Goal: Task Accomplishment & Management: Use online tool/utility

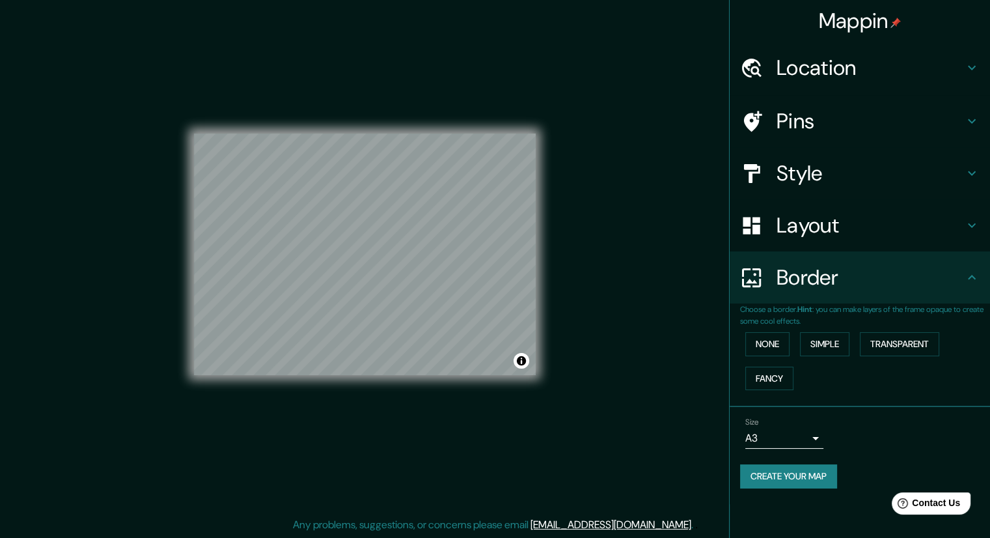
click at [902, 167] on h4 "Style" at bounding box center [870, 173] width 187 height 26
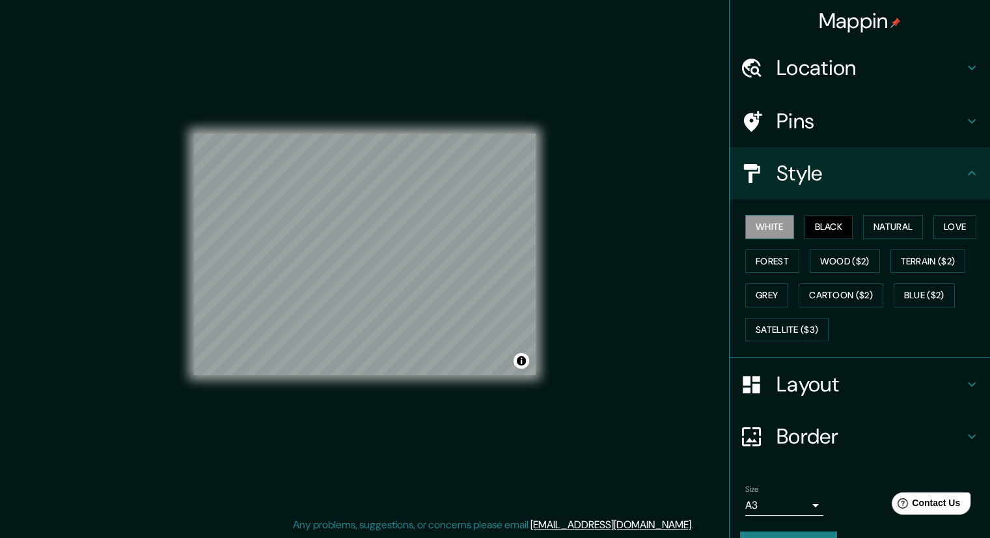
click at [756, 221] on button "White" at bounding box center [769, 227] width 49 height 24
click at [833, 229] on button "Black" at bounding box center [829, 227] width 49 height 24
click at [890, 231] on button "Natural" at bounding box center [893, 227] width 60 height 24
click at [816, 231] on button "Black" at bounding box center [829, 227] width 49 height 24
click at [881, 227] on button "Natural" at bounding box center [893, 227] width 60 height 24
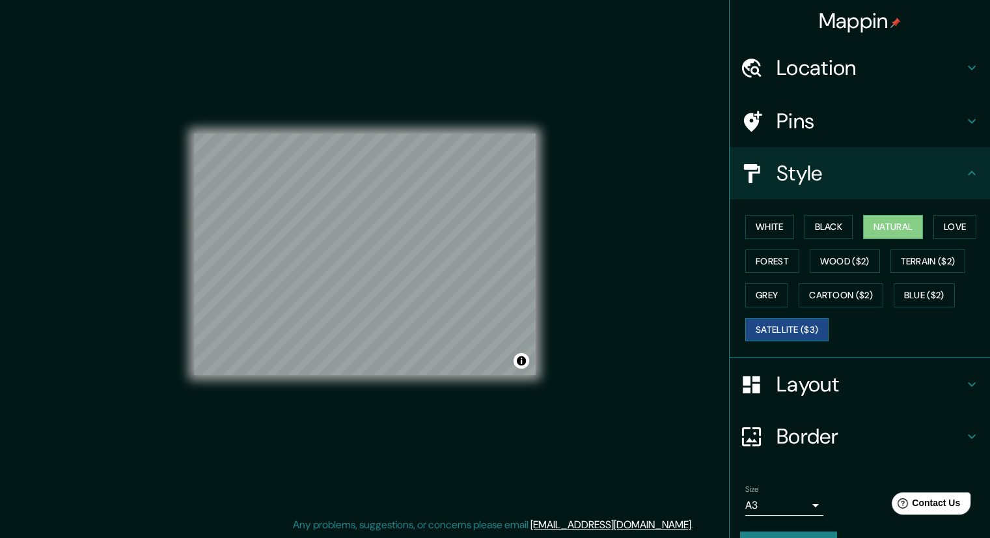
click at [778, 324] on button "Satellite ($3)" at bounding box center [786, 330] width 83 height 24
click at [770, 223] on button "White" at bounding box center [769, 227] width 49 height 24
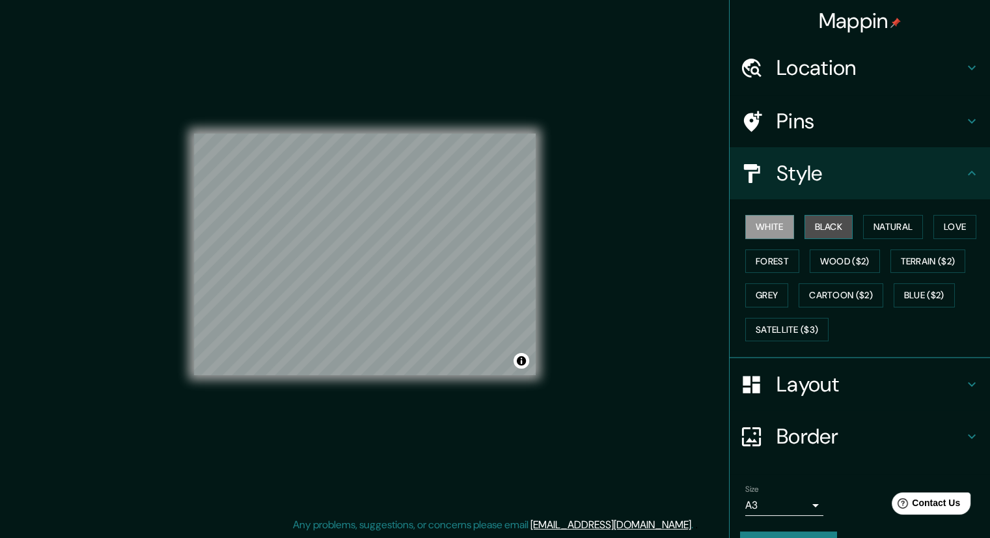
click at [805, 219] on button "Black" at bounding box center [829, 227] width 49 height 24
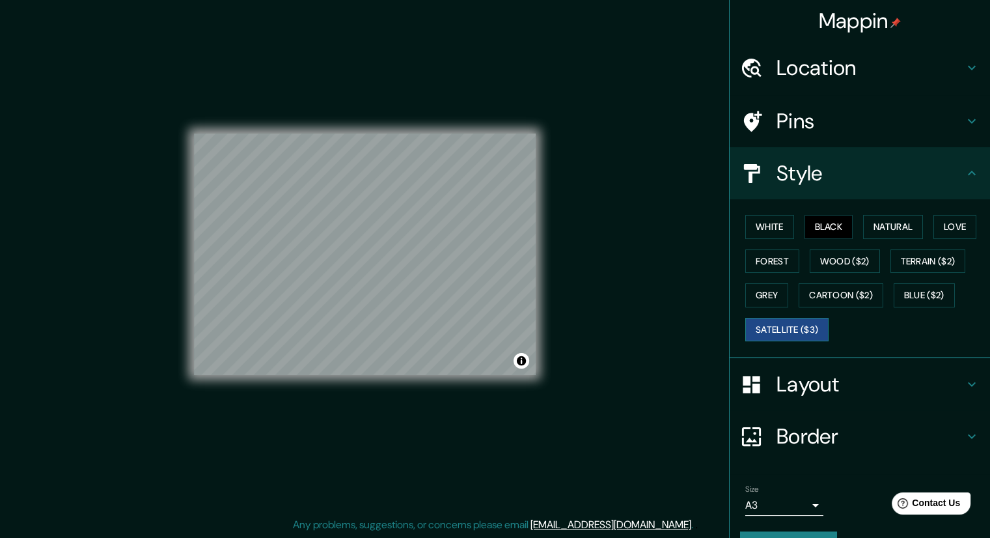
click at [784, 330] on button "Satellite ($3)" at bounding box center [786, 330] width 83 height 24
click at [815, 227] on button "Black" at bounding box center [829, 227] width 49 height 24
click at [792, 331] on button "Satellite ($3)" at bounding box center [786, 330] width 83 height 24
click at [814, 224] on button "Black" at bounding box center [829, 227] width 49 height 24
click at [788, 332] on button "Satellite ($3)" at bounding box center [786, 330] width 83 height 24
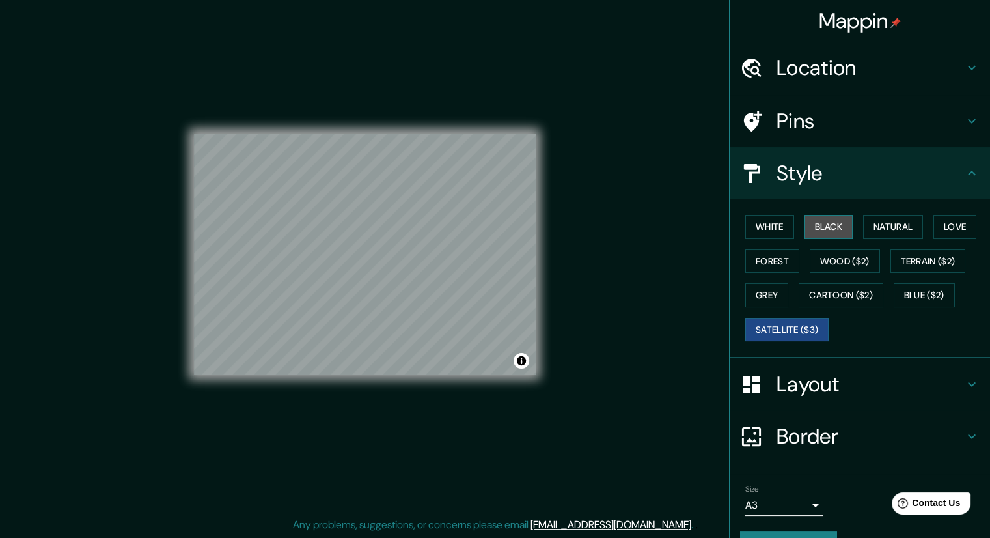
click at [805, 219] on button "Black" at bounding box center [829, 227] width 49 height 24
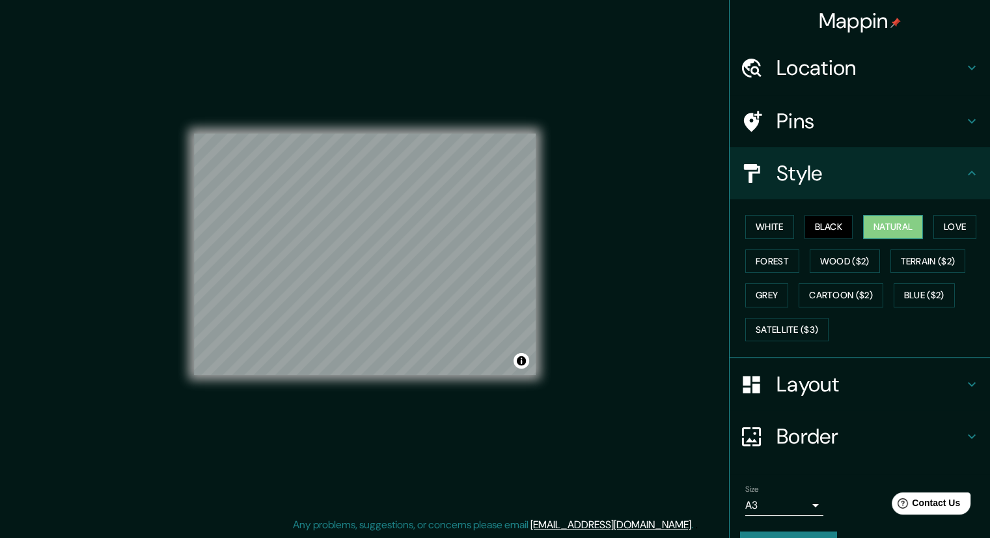
click at [888, 233] on button "Natural" at bounding box center [893, 227] width 60 height 24
click at [838, 225] on button "Black" at bounding box center [829, 227] width 49 height 24
